Goal: Task Accomplishment & Management: Complete application form

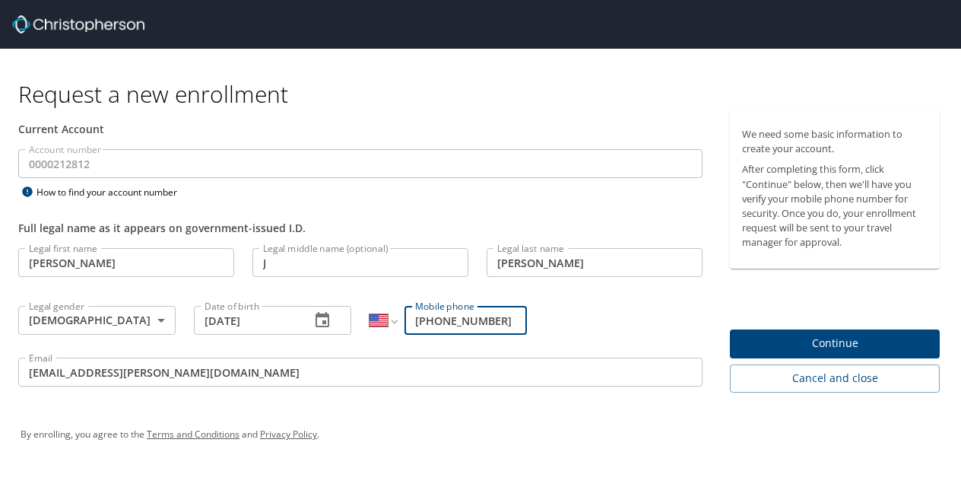
select select "US"
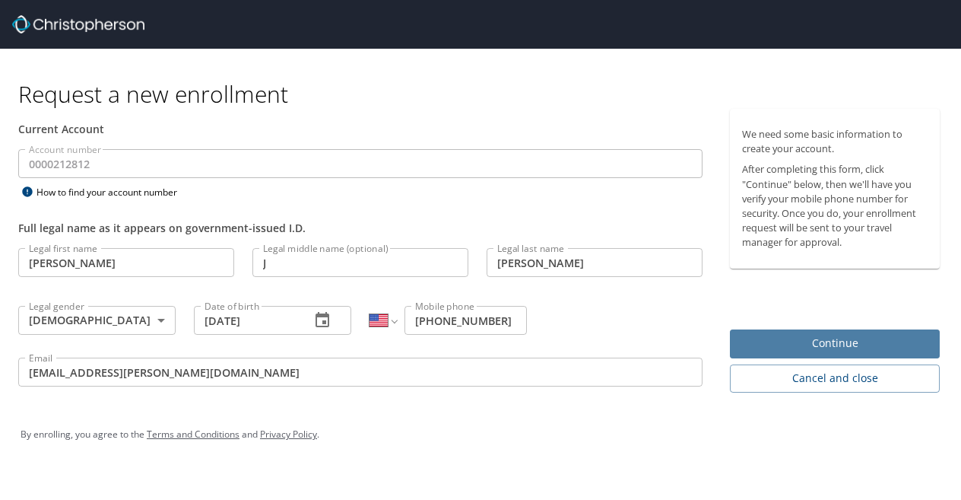
click at [748, 347] on span "Continue" at bounding box center [835, 343] width 186 height 19
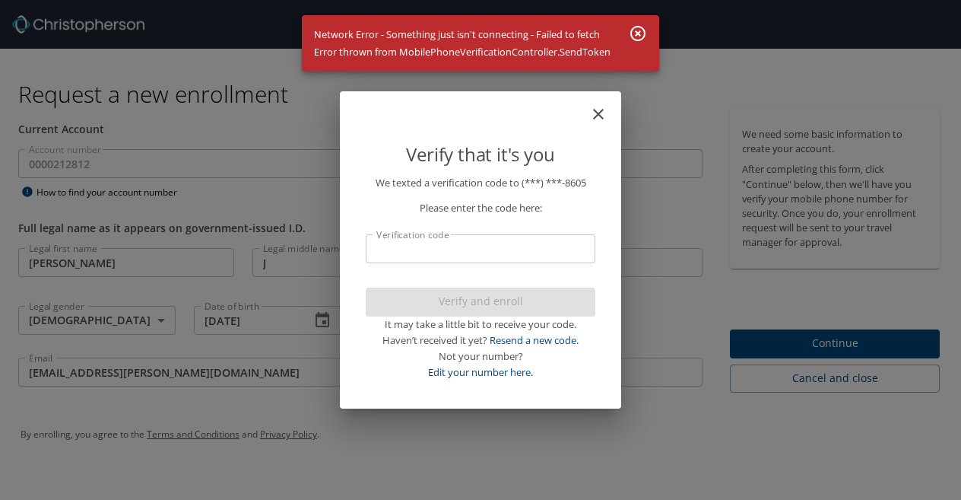
click at [601, 106] on icon "close" at bounding box center [598, 114] width 18 height 18
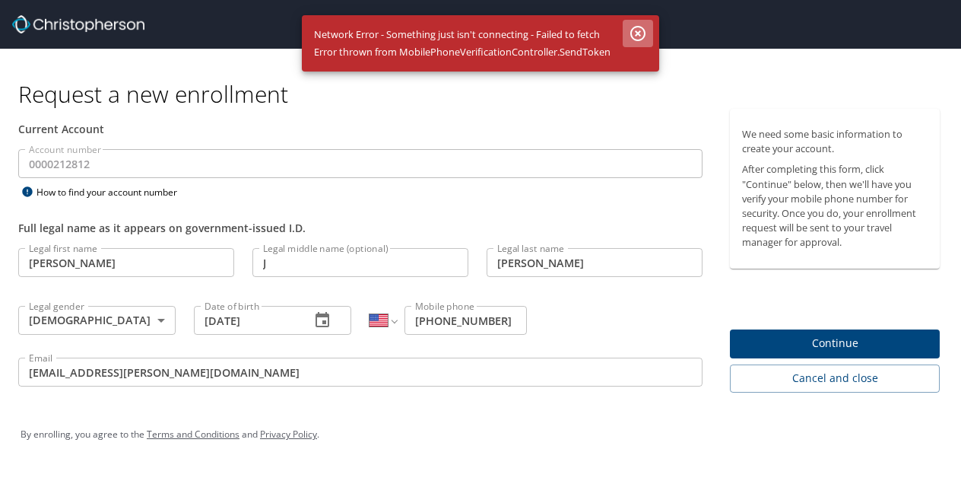
click at [636, 36] on icon "button" at bounding box center [637, 33] width 15 height 15
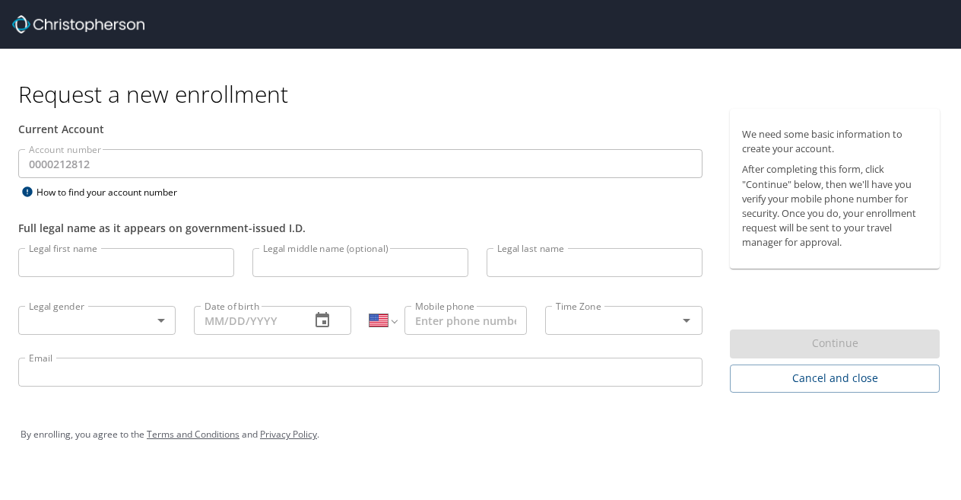
select select "US"
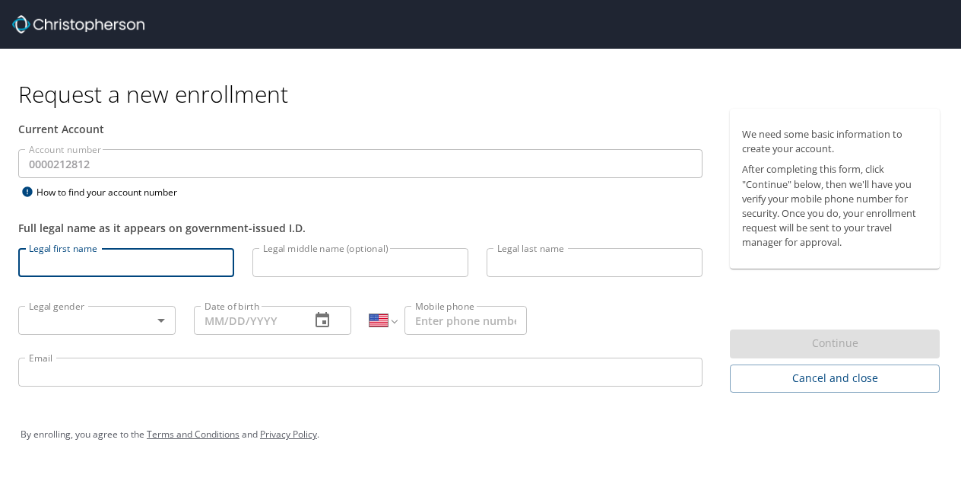
click at [135, 264] on input "Legal first name" at bounding box center [126, 262] width 216 height 29
type input "[PERSON_NAME]"
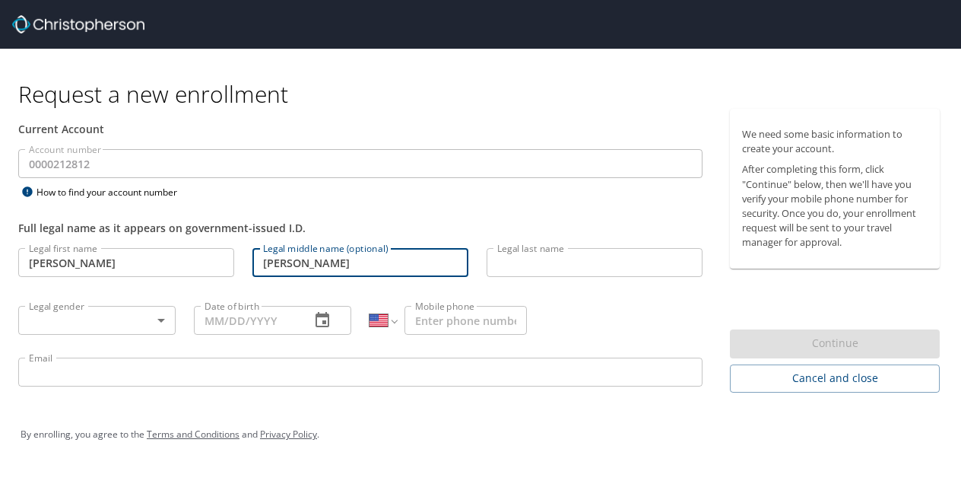
type input "[PERSON_NAME]"
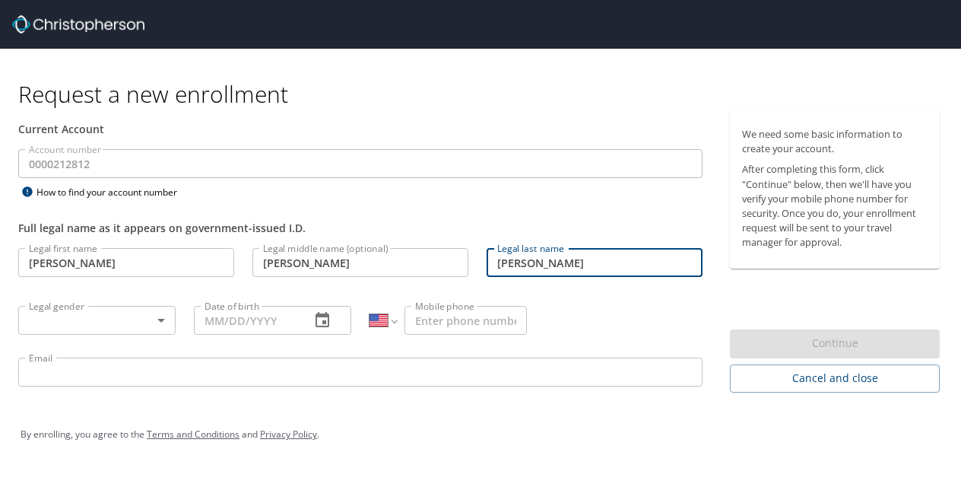
type input "[PERSON_NAME]"
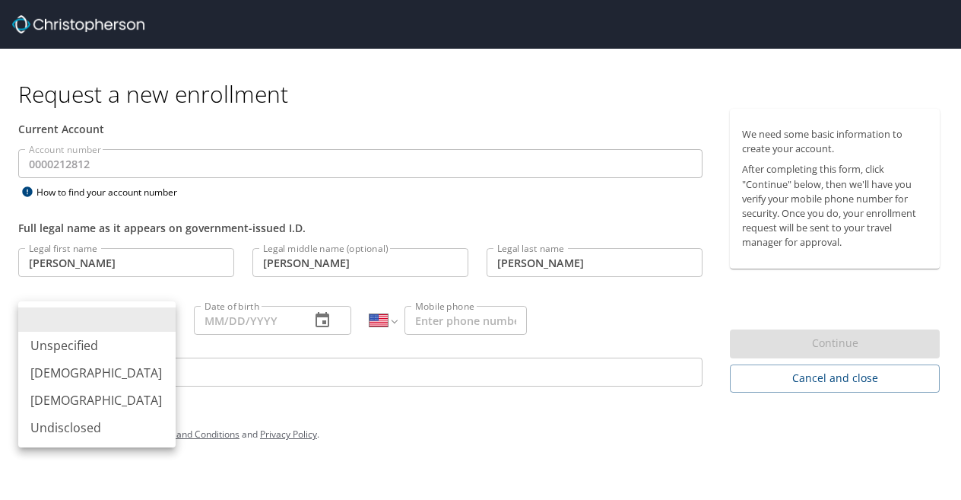
click at [59, 325] on body "Request a new enrollment Current Account Account number 0000212812 Account numb…" at bounding box center [480, 250] width 961 height 500
click at [62, 369] on li "[DEMOGRAPHIC_DATA]" at bounding box center [96, 372] width 157 height 27
type input "[DEMOGRAPHIC_DATA]"
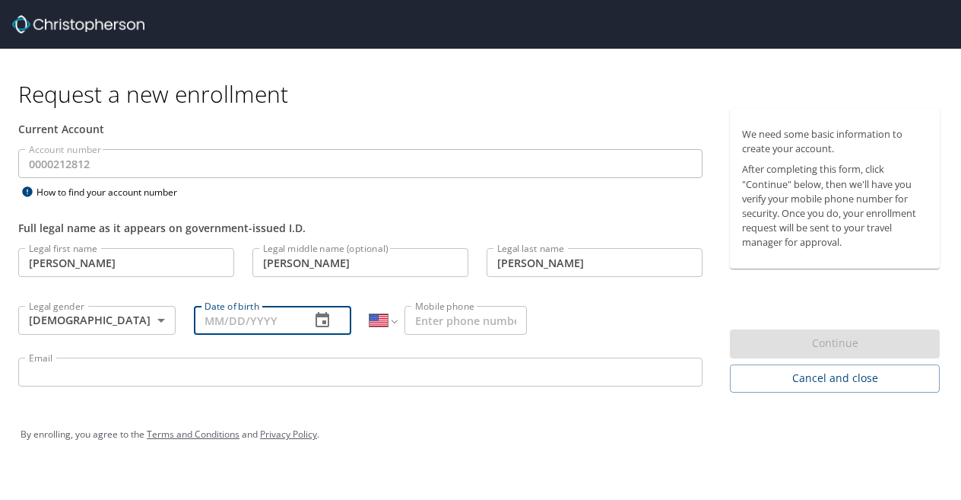
click at [226, 314] on input "Date of birth" at bounding box center [246, 320] width 104 height 29
type input "[DATE]"
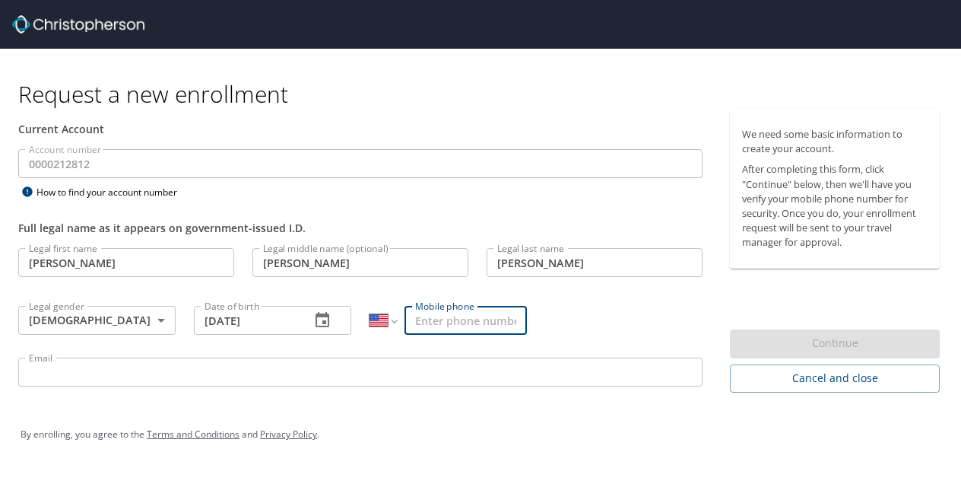
click at [455, 323] on input "Mobile phone" at bounding box center [465, 320] width 122 height 29
type input "[PHONE_NUMBER]"
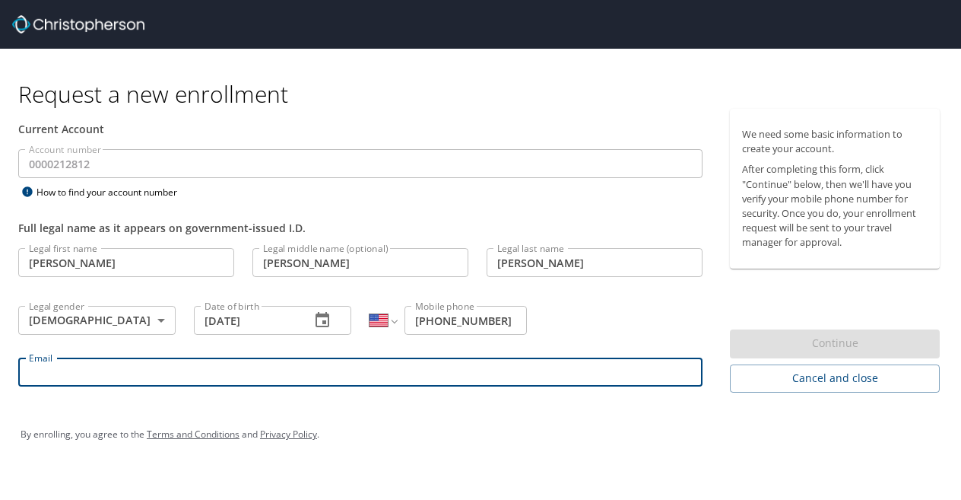
click at [408, 369] on input "Email" at bounding box center [360, 371] width 684 height 29
type input "[EMAIL_ADDRESS][PERSON_NAME][DOMAIN_NAME]"
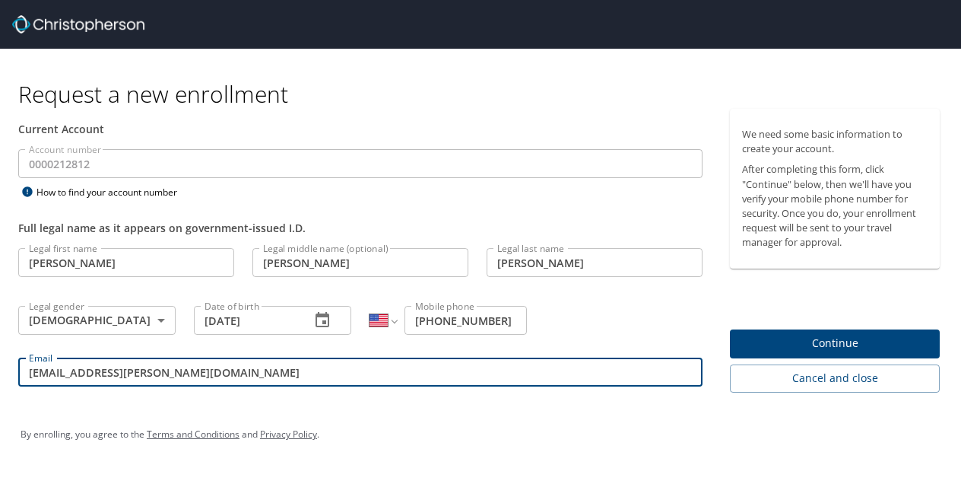
click at [757, 334] on span "Continue" at bounding box center [835, 343] width 186 height 19
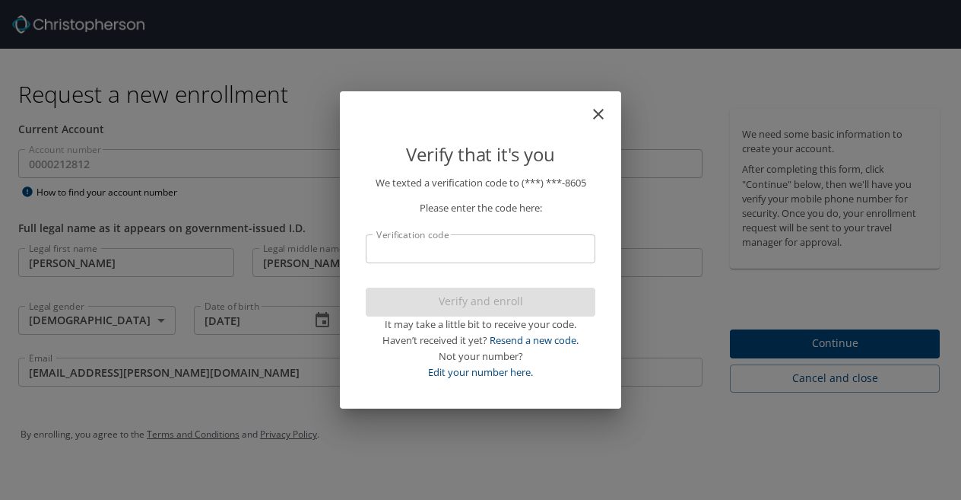
click at [443, 249] on input "Verification code" at bounding box center [481, 248] width 230 height 29
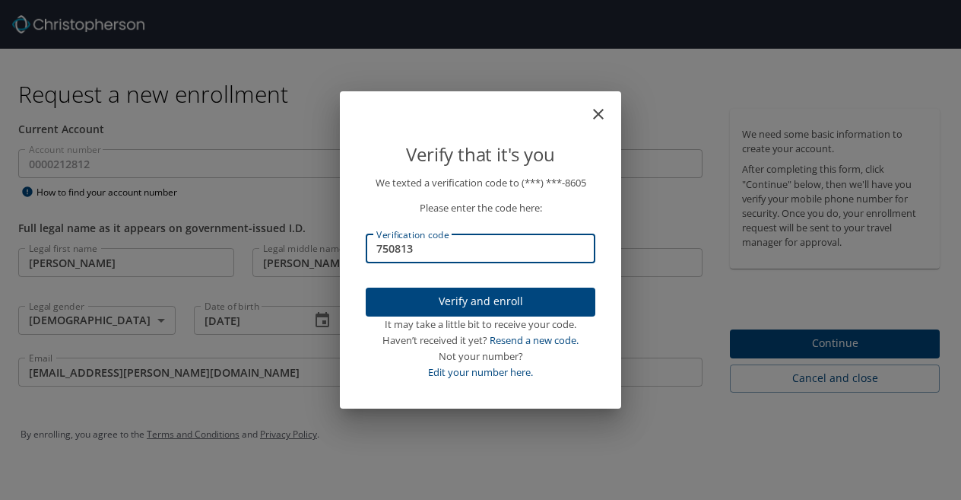
type input "750813"
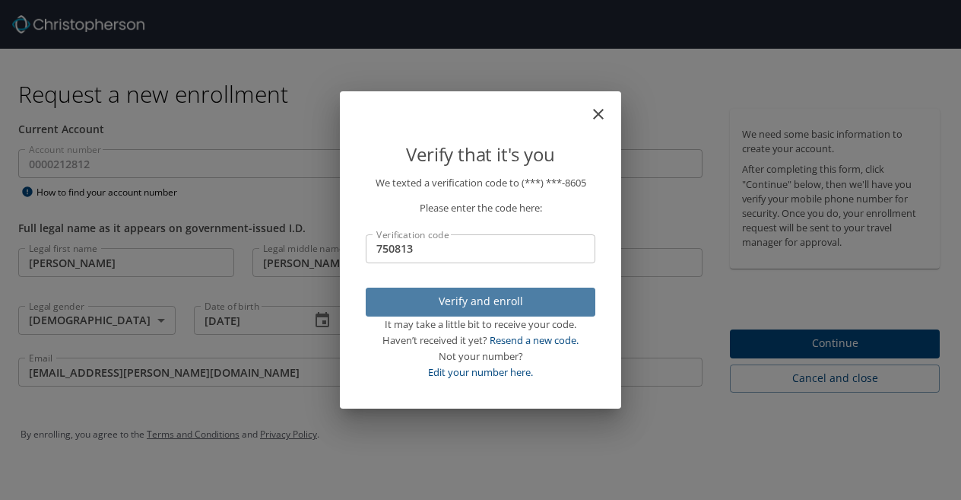
click at [464, 304] on span "Verify and enroll" at bounding box center [480, 301] width 205 height 19
